Goal: Information Seeking & Learning: Understand process/instructions

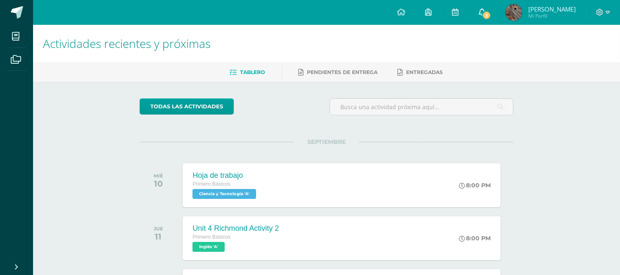
click at [488, 11] on span "3" at bounding box center [486, 15] width 9 height 9
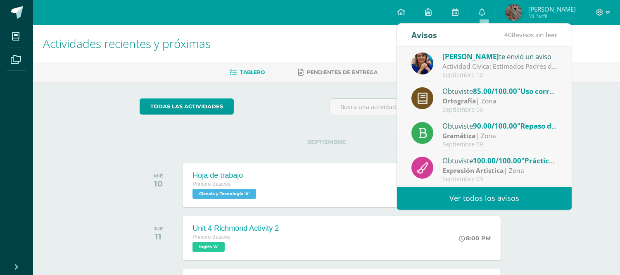
click at [548, 68] on div "Actividad Cívica: Estimados Padres de Familia: Deseamos que la paz y amor de la…" at bounding box center [499, 66] width 115 height 9
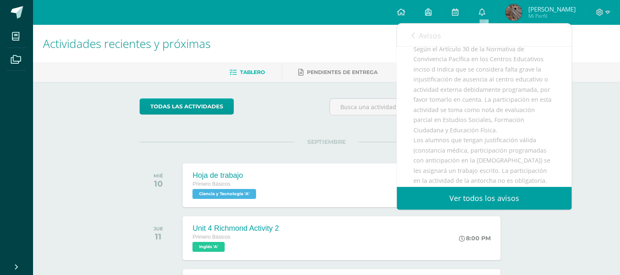
scroll to position [113, 0]
click at [564, 96] on div "[PERSON_NAME] te envió un aviso: Actividad Cívica [DATE] [GEOGRAPHIC_DATA][PERS…" at bounding box center [484, 107] width 175 height 346
click at [612, 80] on div "Tablero Pendientes de entrega Entregadas" at bounding box center [336, 71] width 607 height 19
click at [609, 69] on ul "Tablero Pendientes de entrega Entregadas" at bounding box center [336, 72] width 587 height 14
click at [417, 37] on link "Avisos" at bounding box center [426, 36] width 30 height 24
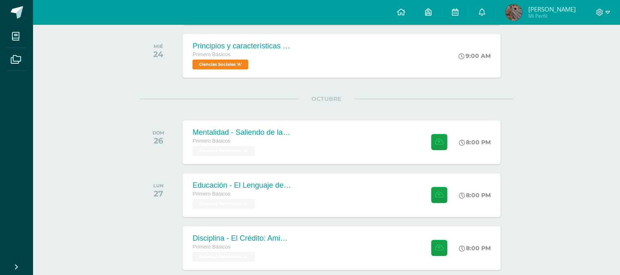
scroll to position [291, 0]
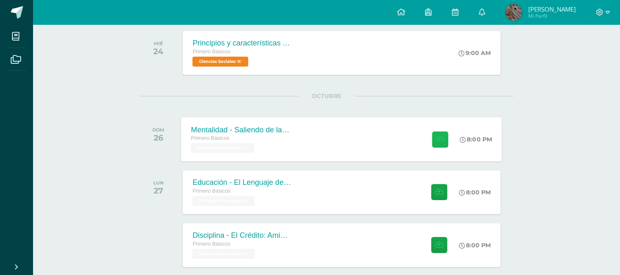
click at [442, 145] on button at bounding box center [440, 139] width 16 height 16
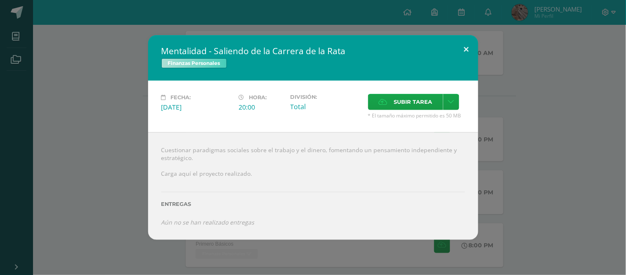
click at [467, 50] on button at bounding box center [467, 49] width 24 height 28
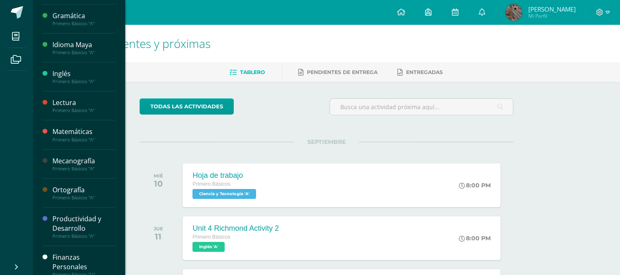
scroll to position [275, 0]
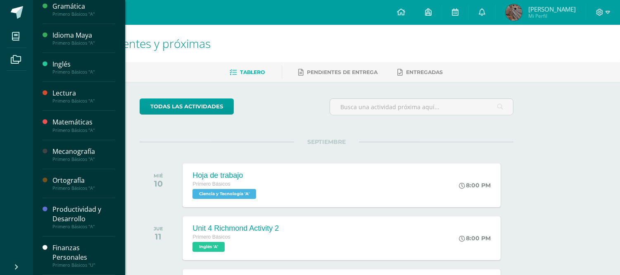
click at [85, 208] on div "Productividad y Desarrollo" at bounding box center [83, 213] width 63 height 19
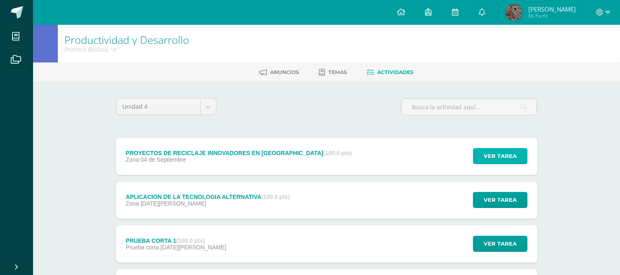
click at [497, 152] on span "Ver tarea" at bounding box center [500, 155] width 33 height 15
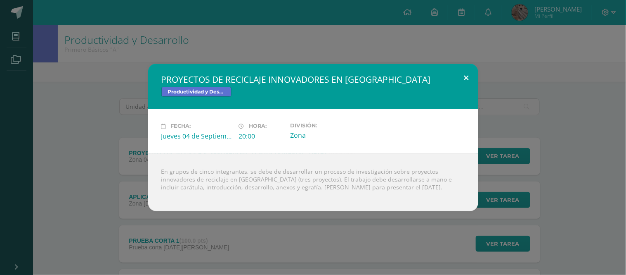
click at [461, 78] on button at bounding box center [467, 78] width 24 height 28
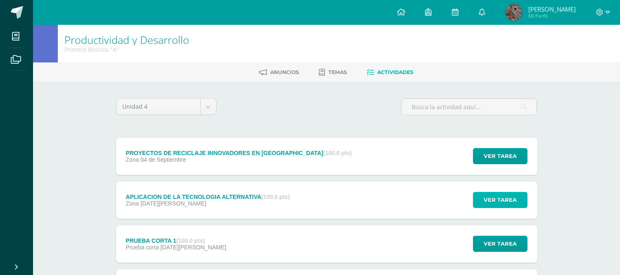
click at [481, 199] on button "Ver tarea" at bounding box center [500, 200] width 55 height 16
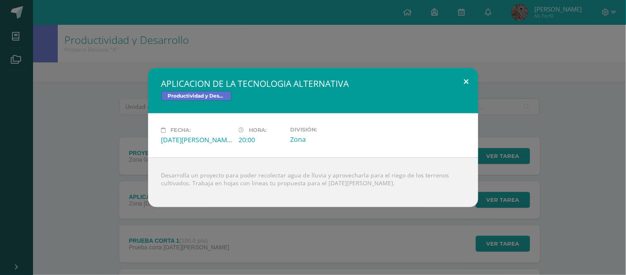
click at [462, 81] on button at bounding box center [467, 82] width 24 height 28
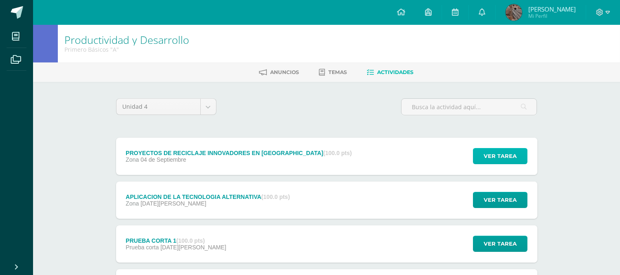
click at [477, 157] on button "Ver tarea" at bounding box center [500, 156] width 55 height 16
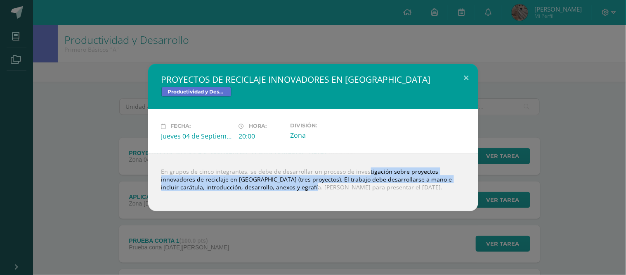
drag, startPoint x: 349, startPoint y: 171, endPoint x: 238, endPoint y: 188, distance: 112.4
click at [238, 188] on div "En grupos de cinco integrantes, se debe de desarrollar un proceso de investigac…" at bounding box center [313, 182] width 330 height 57
copy div "investigación sobre proyectos innovadores de reciclaje en Guatemala (tres proye…"
